Goal: Task Accomplishment & Management: Complete application form

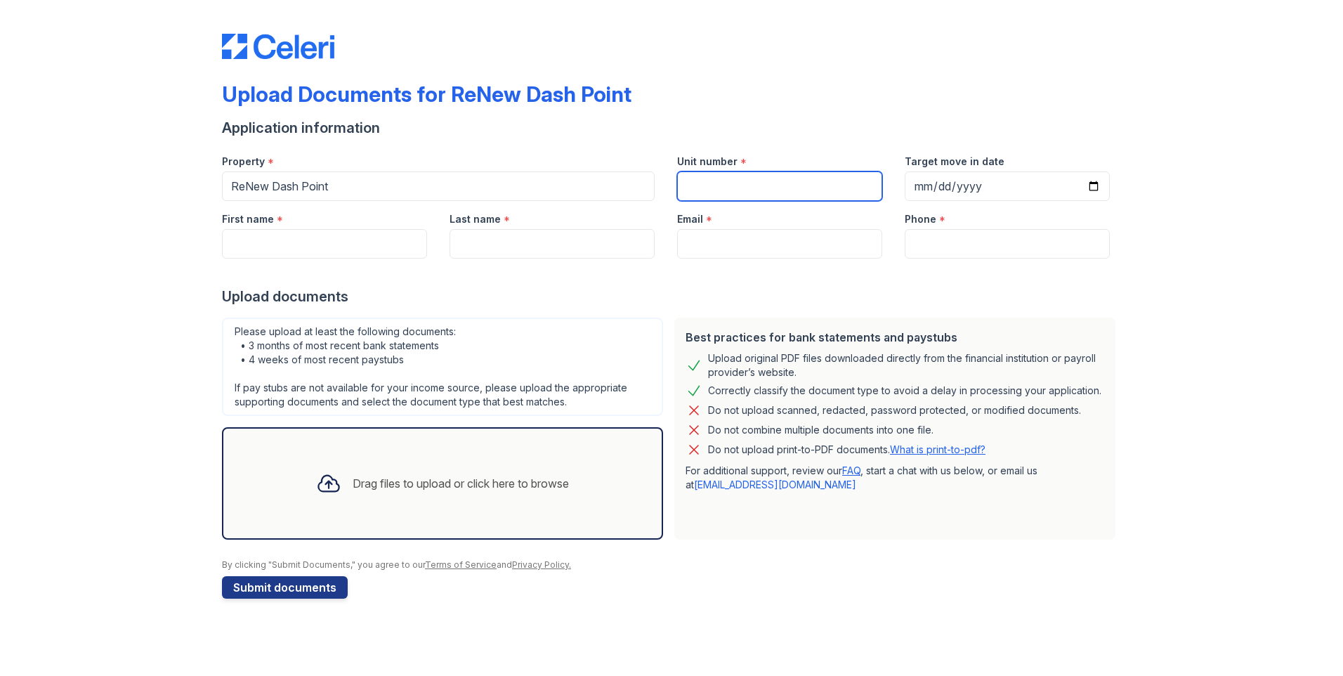
click at [701, 180] on input "Unit number" at bounding box center [779, 186] width 205 height 30
type input "100a"
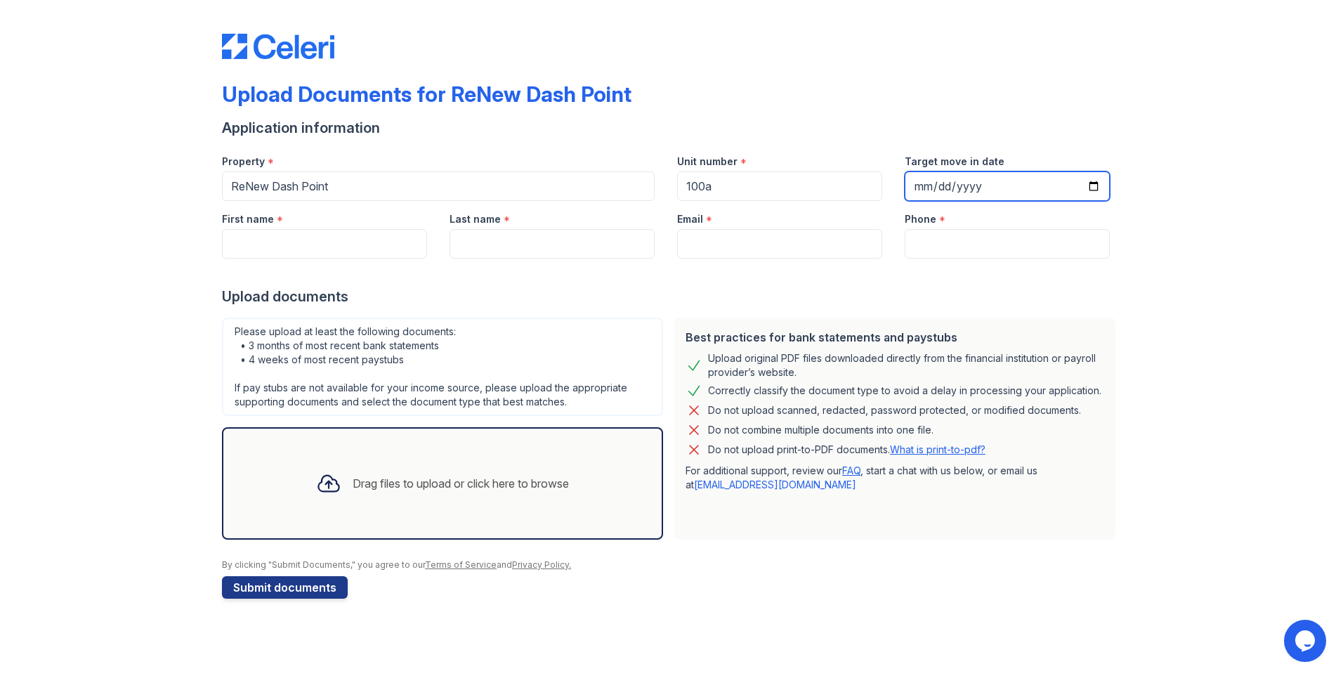
click at [969, 173] on input "Target move in date" at bounding box center [1007, 186] width 205 height 30
type input "[DATE]"
type input "0005-08-30"
type input "[DATE]"
drag, startPoint x: 758, startPoint y: 159, endPoint x: 700, endPoint y: 159, distance: 58.3
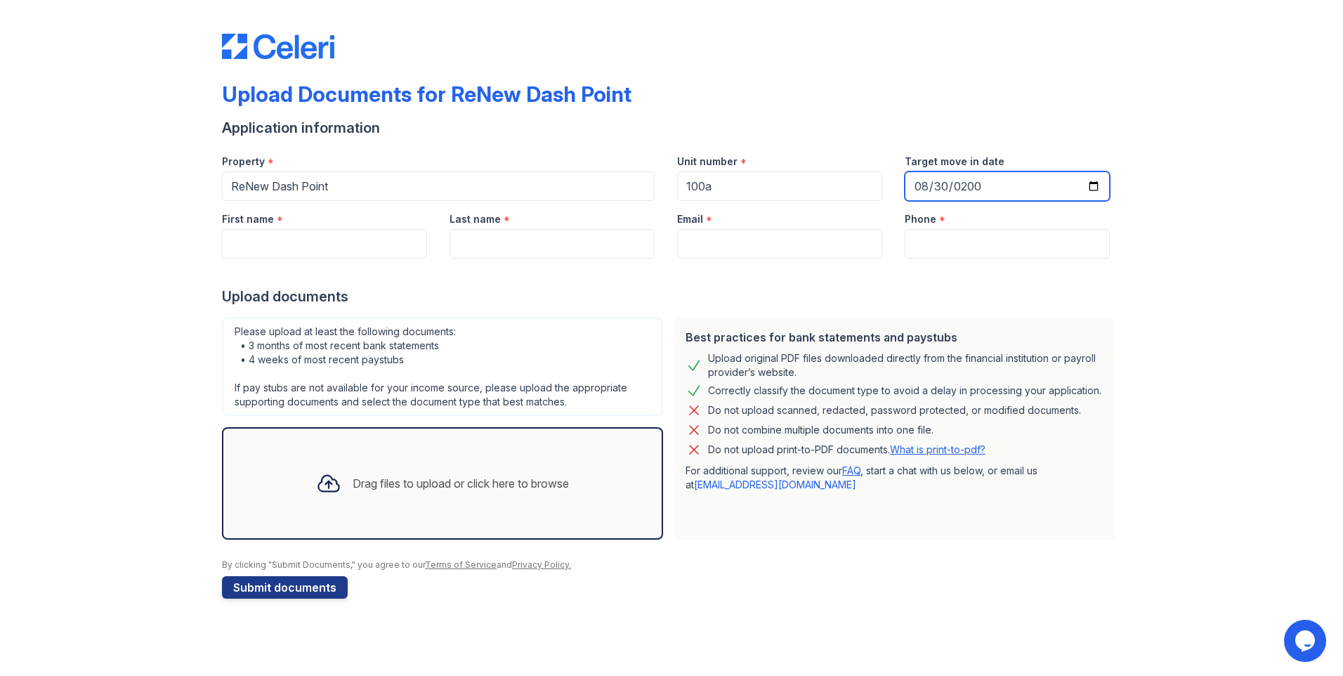
click at [700, 159] on div "Property * [GEOGRAPHIC_DATA] Unit number * 100a Target move in date [DATE]" at bounding box center [666, 172] width 911 height 58
type input "[DATE]"
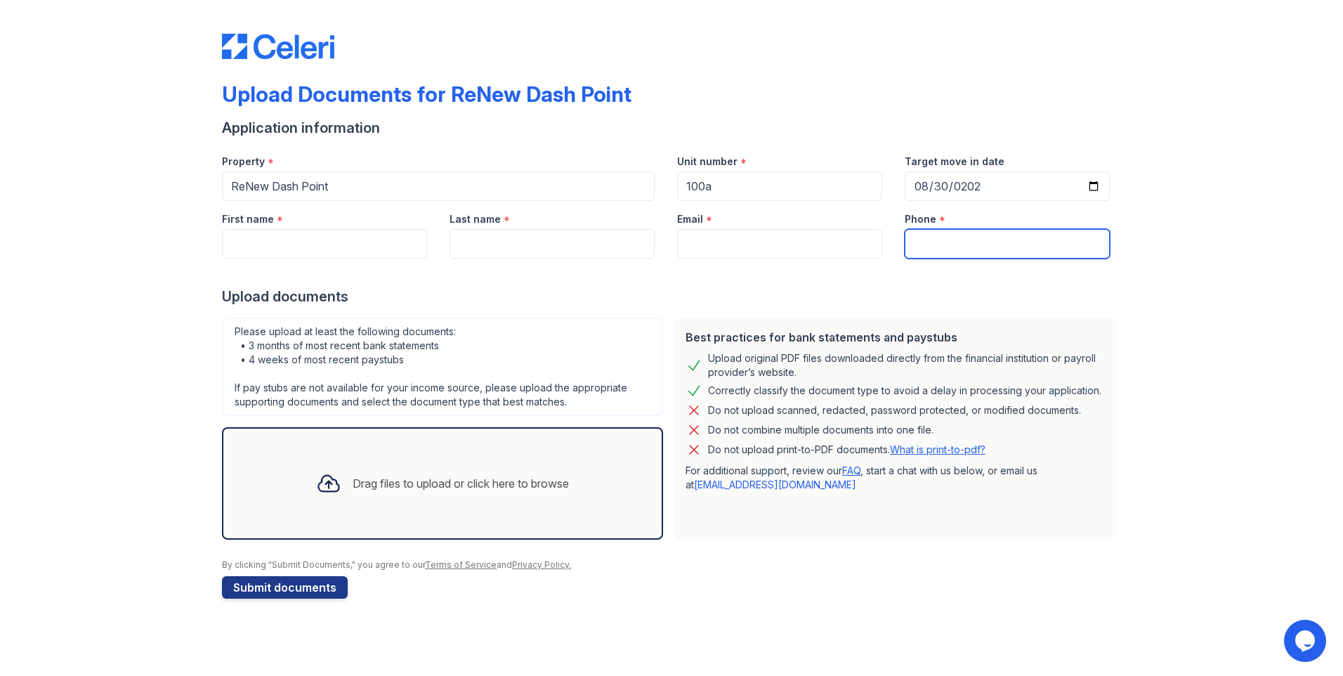
click at [998, 247] on input "Phone" at bounding box center [1007, 244] width 205 height 30
type input "2537336848"
click at [777, 237] on input "Email" at bounding box center [779, 244] width 205 height 30
type input "[EMAIL_ADDRESS][DOMAIN_NAME]"
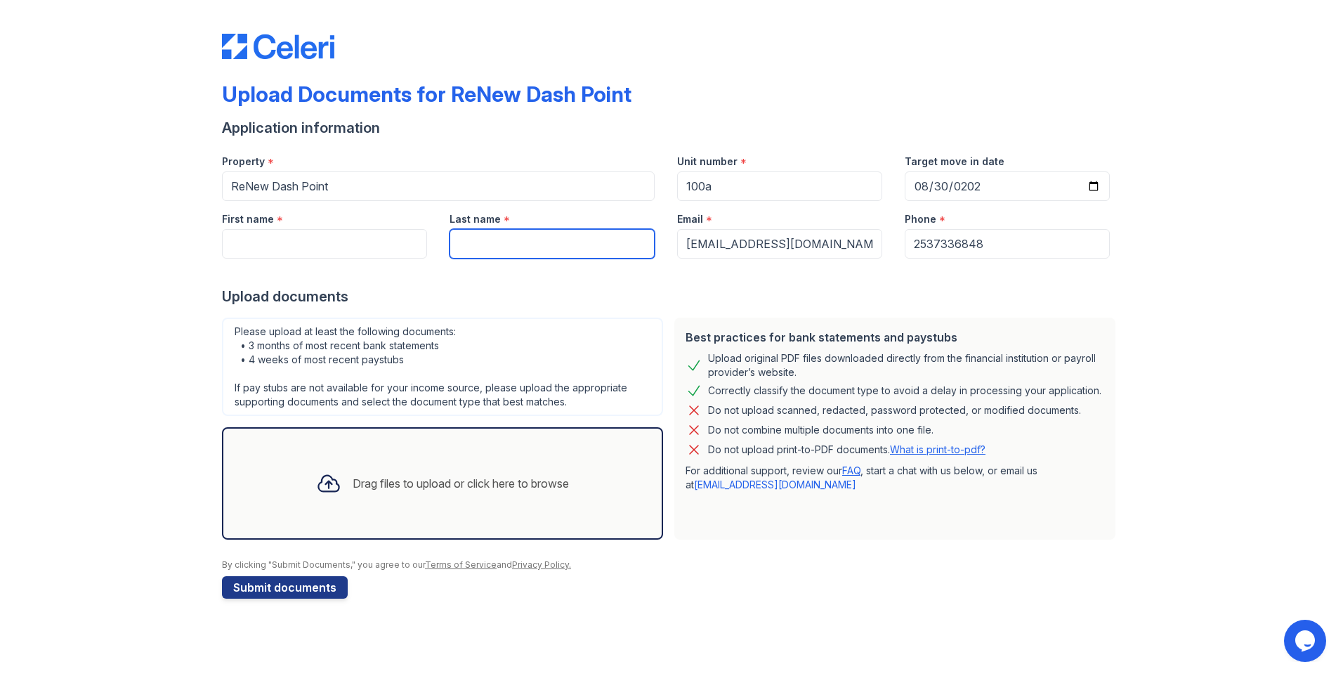
click at [552, 257] on input "Last name" at bounding box center [552, 244] width 205 height 30
type input "[PERSON_NAME]"
click at [347, 233] on input "First name" at bounding box center [324, 244] width 205 height 30
type input "[PERSON_NAME]"
click at [399, 491] on div "Drag files to upload or click here to browse" at bounding box center [461, 483] width 216 height 17
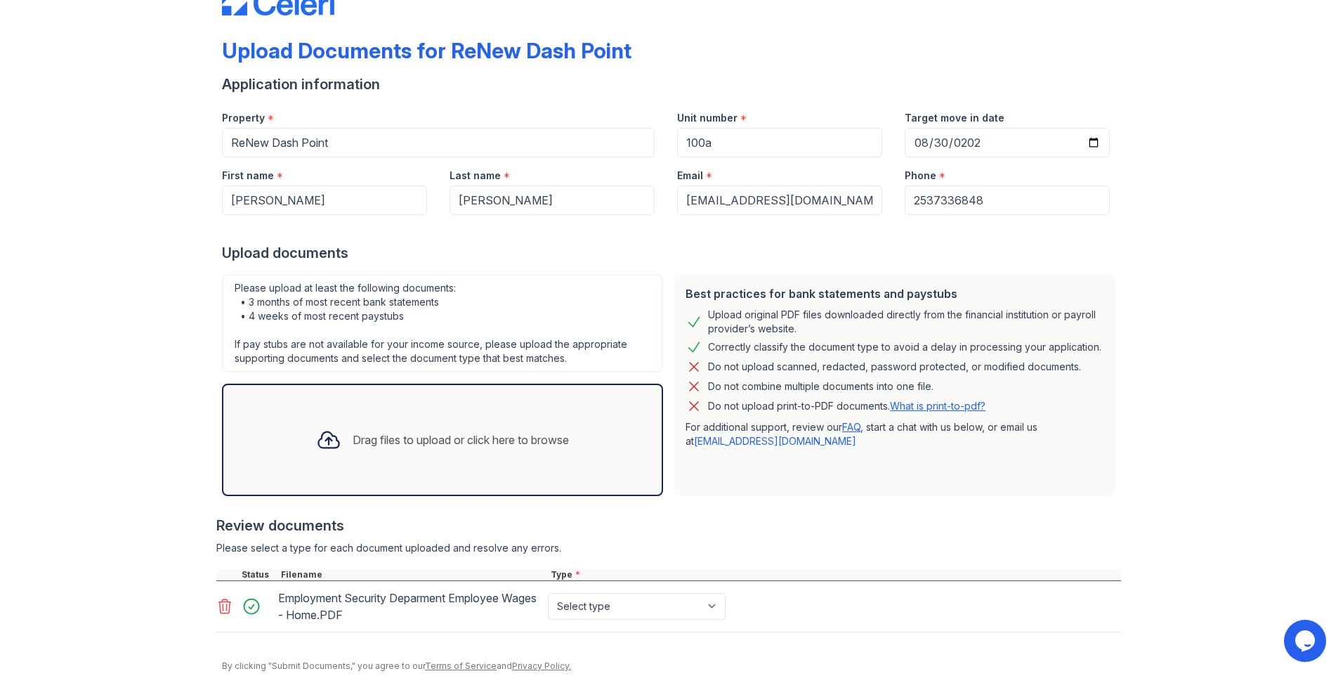
scroll to position [96, 0]
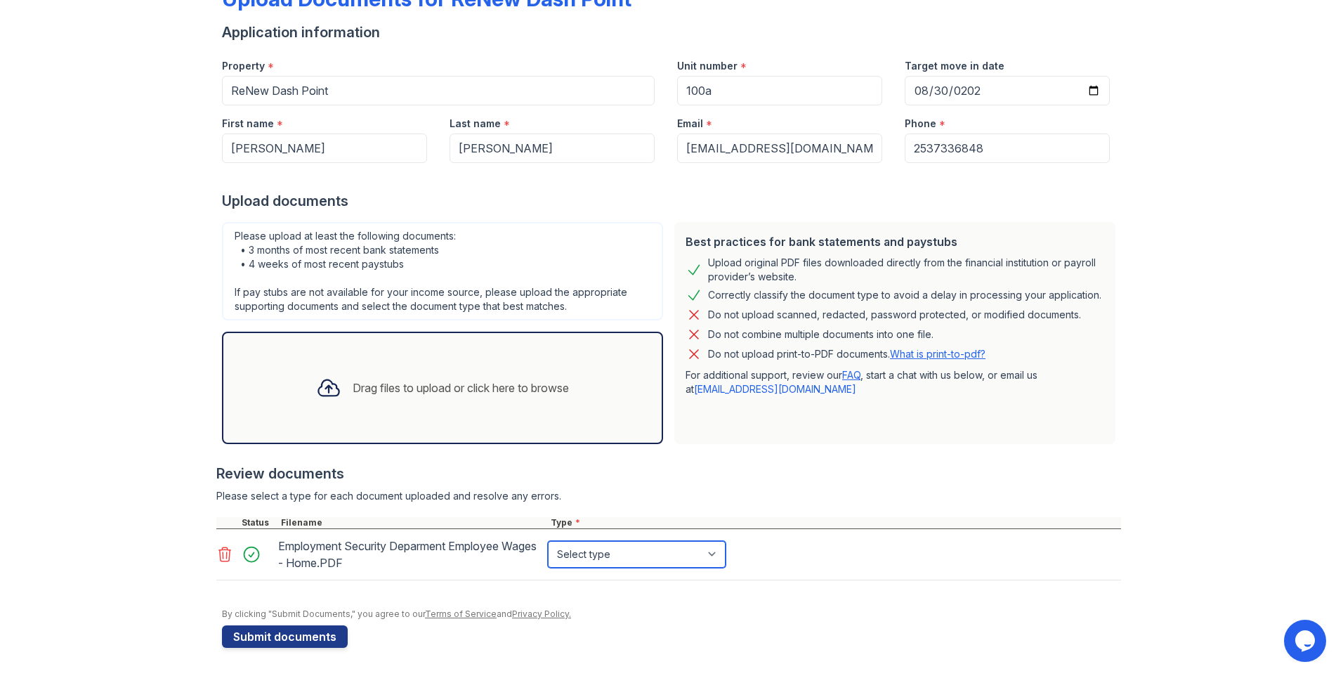
click at [692, 547] on select "Select type Paystub Bank Statement Offer Letter Tax Documents Benefit Award Let…" at bounding box center [637, 554] width 178 height 27
select select "other"
click at [548, 541] on select "Select type Paystub Bank Statement Offer Letter Tax Documents Benefit Award Let…" at bounding box center [637, 554] width 178 height 27
click at [315, 634] on button "Submit documents" at bounding box center [285, 636] width 126 height 22
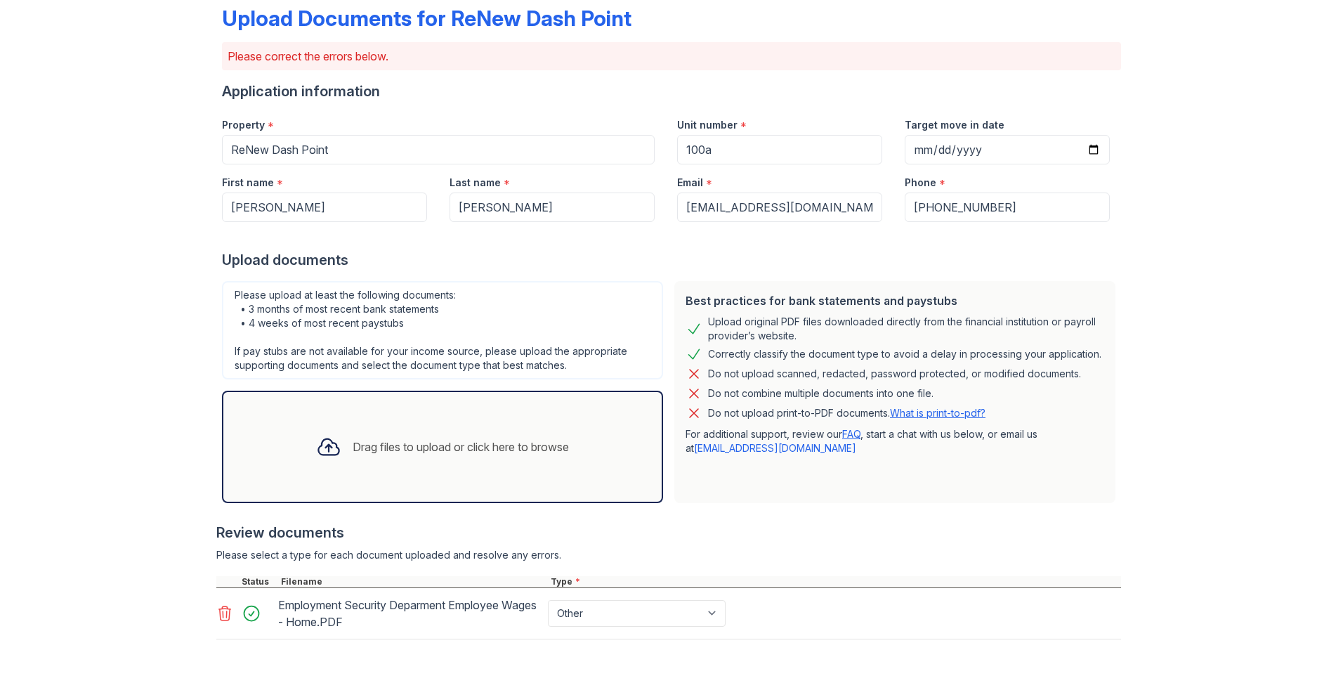
scroll to position [180, 0]
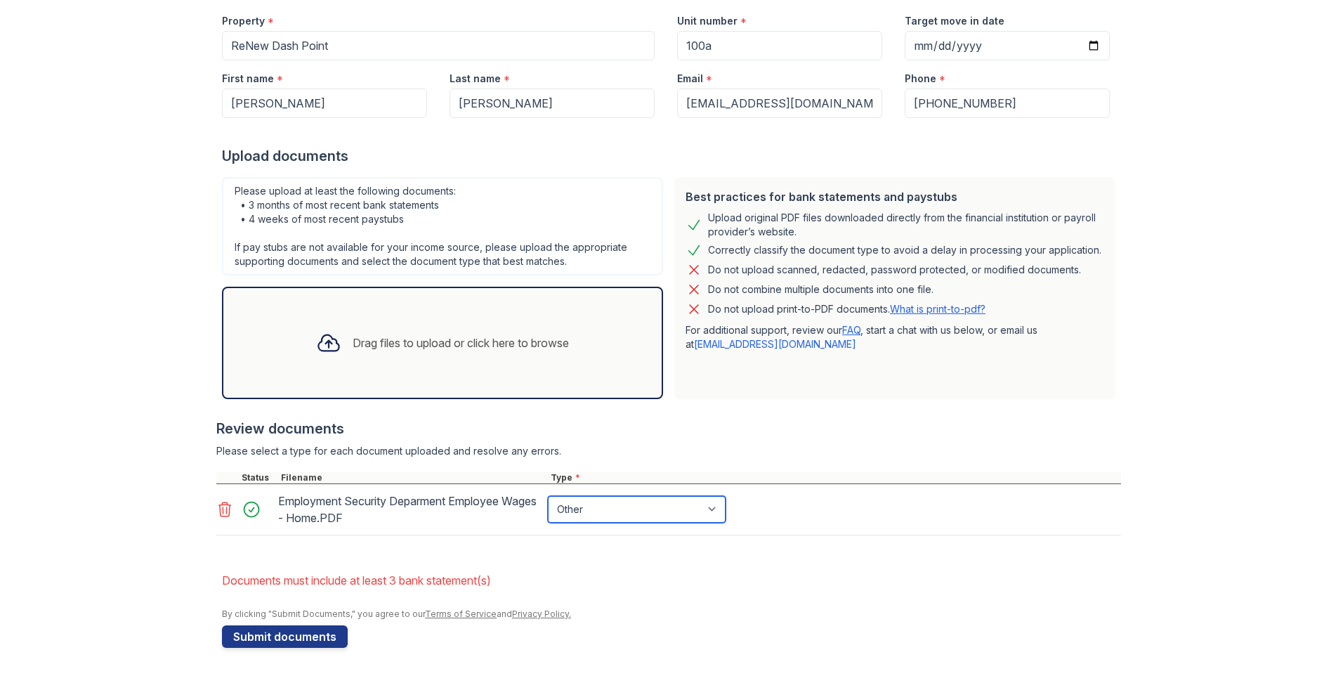
click at [605, 504] on select "Paystub Bank Statement Offer Letter Tax Documents Benefit Award Letter Investme…" at bounding box center [637, 509] width 178 height 27
select select "offer_letter"
click at [548, 496] on select "Paystub Bank Statement Offer Letter Tax Documents Benefit Award Letter Investme…" at bounding box center [637, 509] width 178 height 27
click at [306, 635] on button "Submit documents" at bounding box center [285, 636] width 126 height 22
click at [653, 500] on select "Paystub Bank Statement Offer Letter Tax Documents Benefit Award Letter Investme…" at bounding box center [637, 509] width 178 height 27
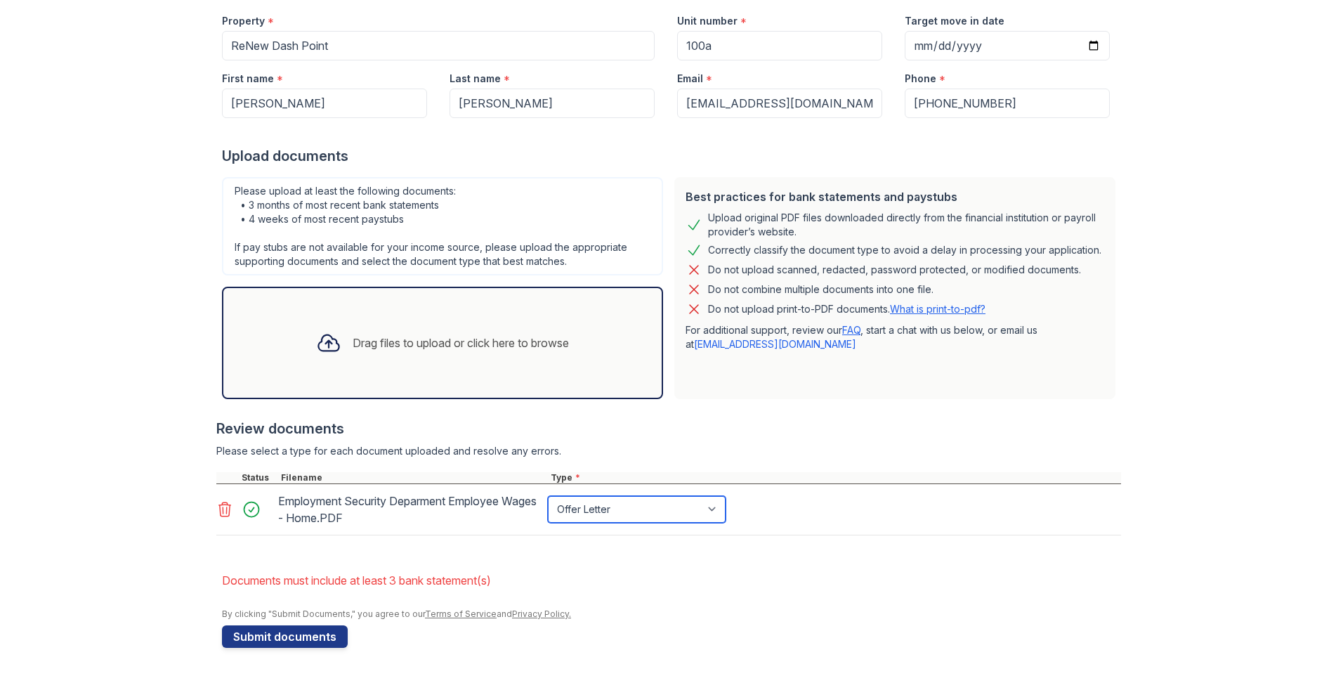
select select "paystub"
click at [548, 496] on select "Paystub Bank Statement Offer Letter Tax Documents Benefit Award Letter Investme…" at bounding box center [637, 509] width 178 height 27
click at [312, 635] on button "Submit documents" at bounding box center [285, 636] width 126 height 22
click at [752, 345] on link "[EMAIL_ADDRESS][DOMAIN_NAME]" at bounding box center [775, 344] width 162 height 12
